Goal: Information Seeking & Learning: Learn about a topic

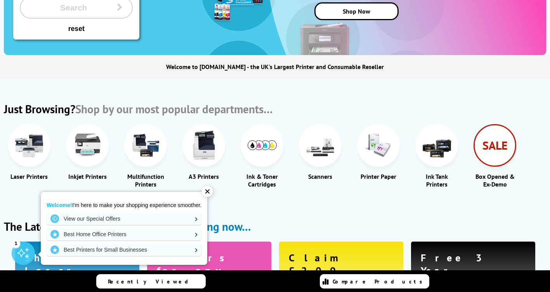
click at [438, 179] on div "Ink Tank Printers" at bounding box center [437, 181] width 43 height 16
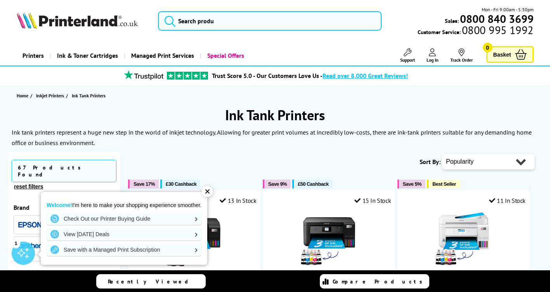
click at [209, 190] on div "✕" at bounding box center [207, 191] width 11 height 11
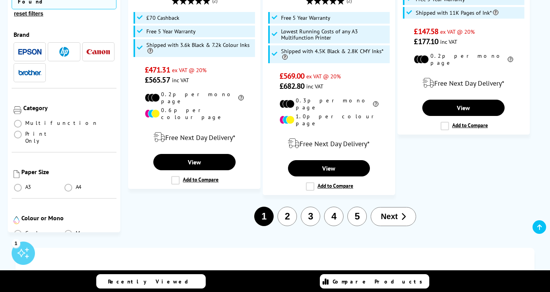
scroll to position [1321, 0]
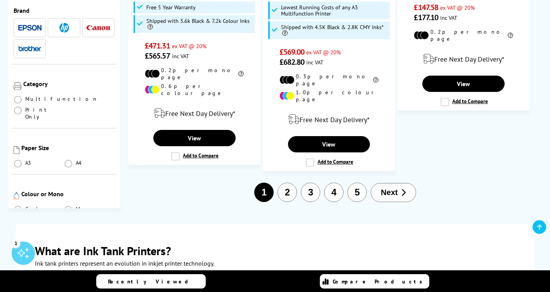
click at [388, 188] on span "Next" at bounding box center [389, 192] width 17 height 9
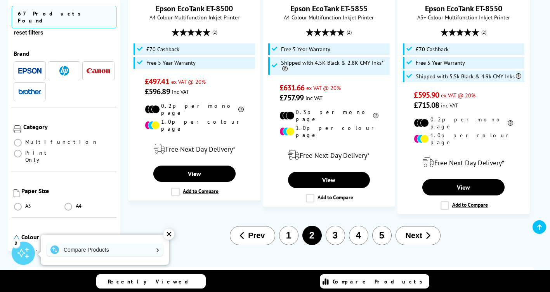
scroll to position [1360, 0]
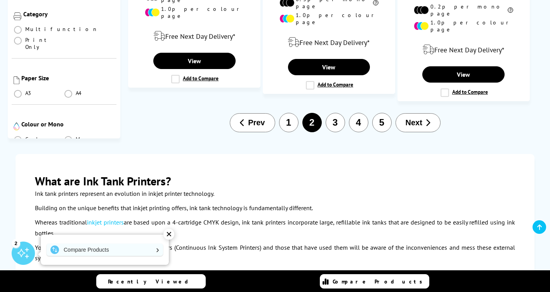
click at [417, 118] on span "Next" at bounding box center [414, 122] width 17 height 9
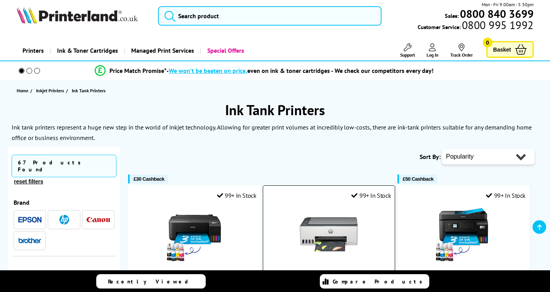
scroll to position [155, 0]
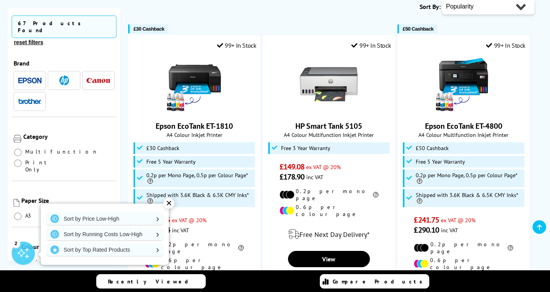
click at [165, 203] on div "✕" at bounding box center [169, 203] width 11 height 11
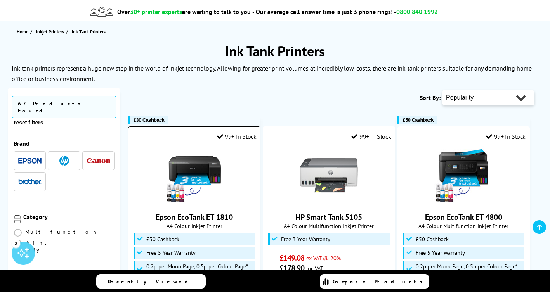
scroll to position [0, 0]
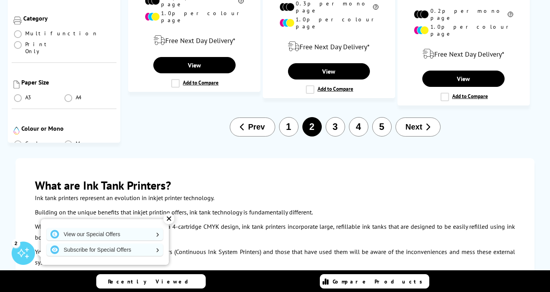
click at [286, 117] on button "1" at bounding box center [288, 126] width 19 height 19
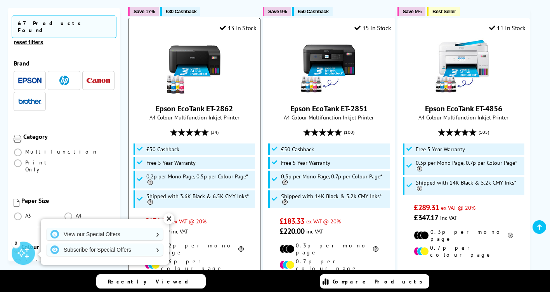
scroll to position [194, 0]
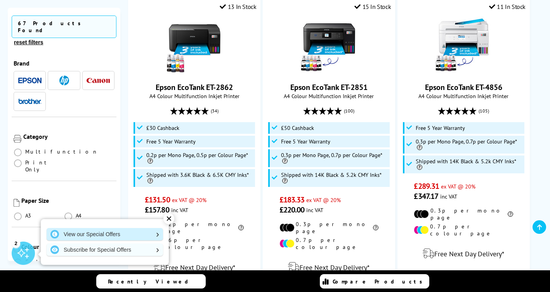
click at [134, 235] on link "View our Special Offers" at bounding box center [105, 234] width 117 height 12
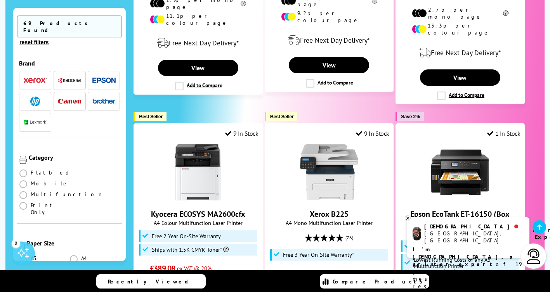
scroll to position [971, 0]
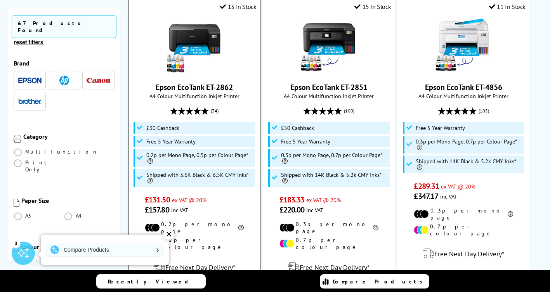
click at [136, 127] on li "£30 Cashback" at bounding box center [195, 128] width 122 height 12
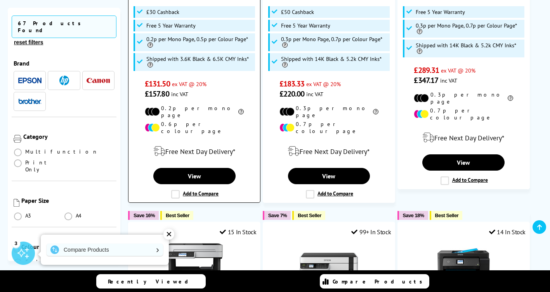
scroll to position [311, 0]
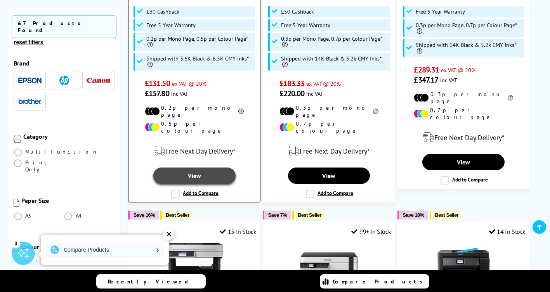
click at [188, 169] on link "View" at bounding box center [194, 176] width 82 height 16
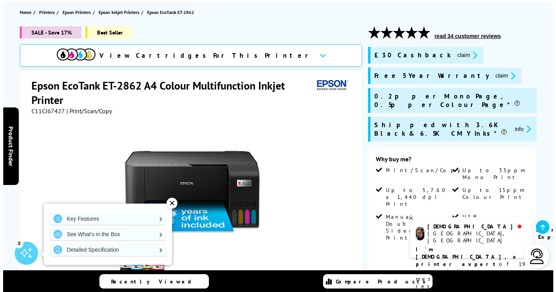
scroll to position [78, 0]
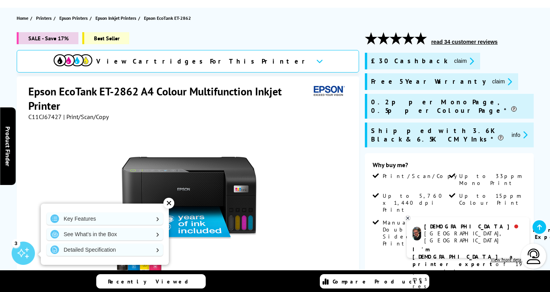
click at [452, 63] on button "claim" at bounding box center [464, 61] width 24 height 9
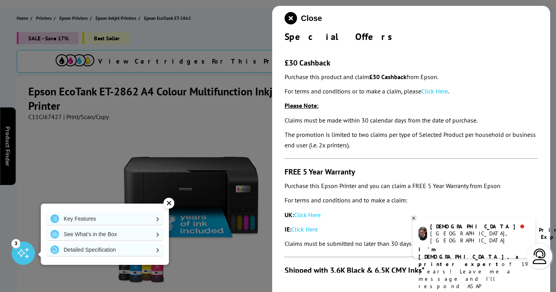
click at [432, 92] on link "Click Here" at bounding box center [434, 91] width 27 height 8
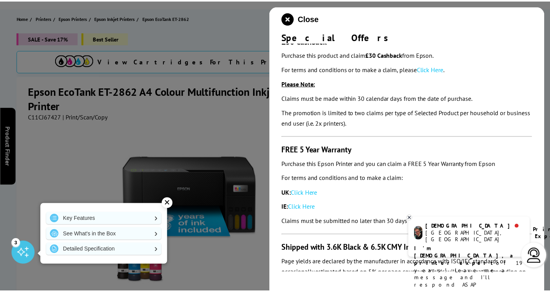
scroll to position [42, 0]
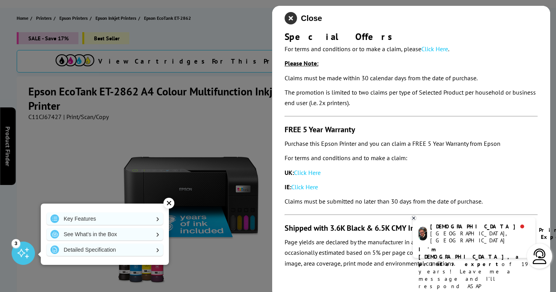
click at [291, 17] on icon "close modal" at bounding box center [291, 18] width 12 height 12
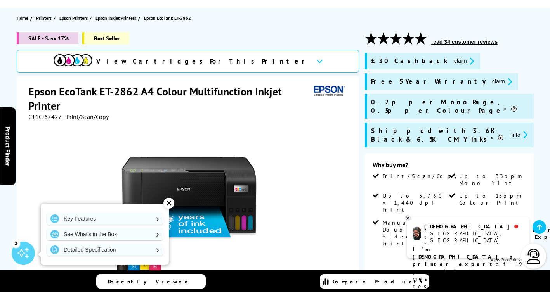
scroll to position [39, 0]
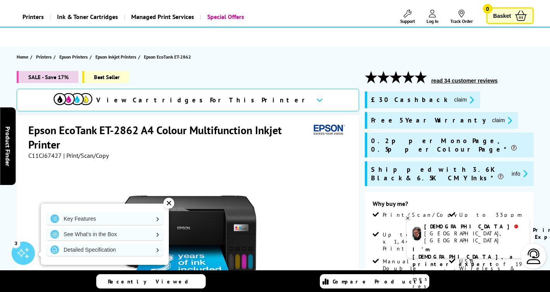
click at [317, 102] on icon at bounding box center [320, 100] width 7 height 4
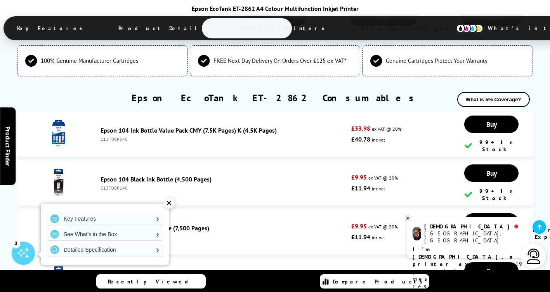
scroll to position [2220, 0]
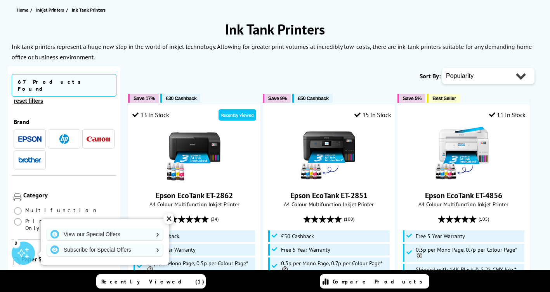
scroll to position [39, 0]
